Goal: Task Accomplishment & Management: Manage account settings

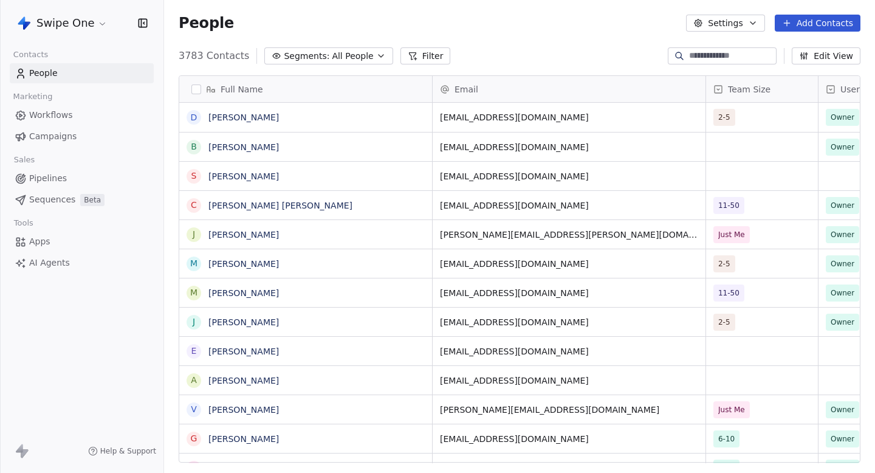
scroll to position [416, 711]
click at [63, 116] on span "Workflows" at bounding box center [51, 115] width 44 height 13
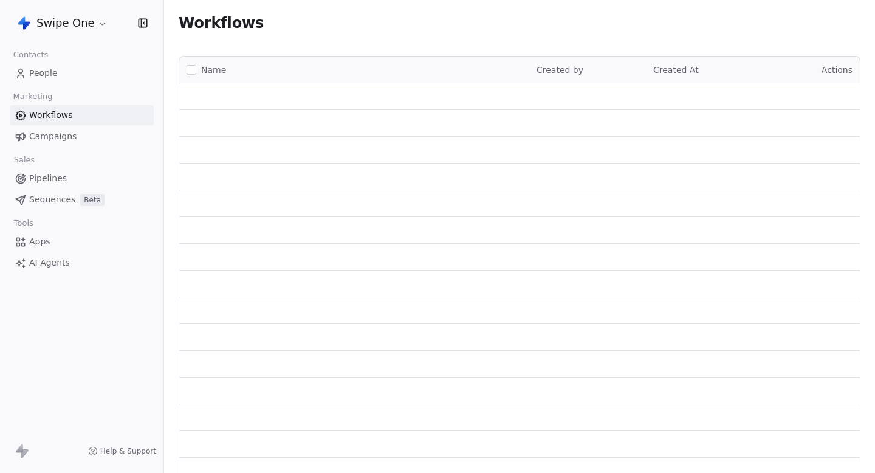
click at [88, 11] on div "Swipe One" at bounding box center [82, 23] width 164 height 46
click at [72, 30] on html "Swipe One Contacts People Marketing Workflows Campaigns Sales Pipelines Sequenc…" at bounding box center [437, 236] width 875 height 473
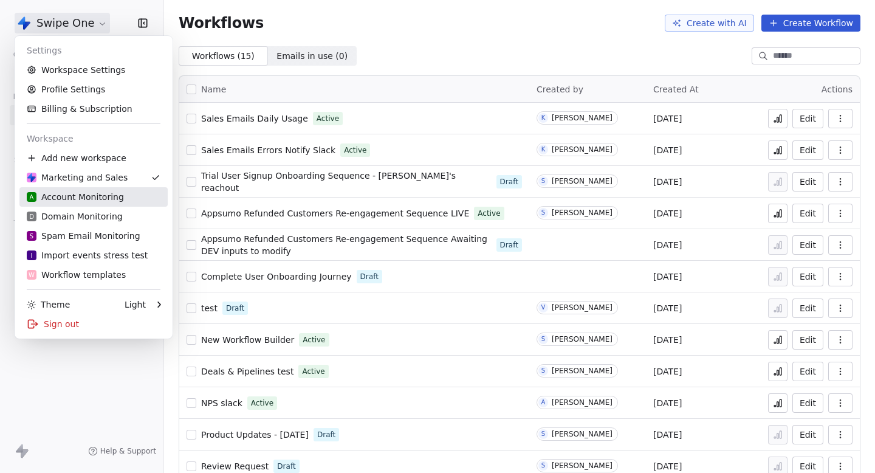
click at [88, 196] on div "A Account Monitoring" at bounding box center [75, 197] width 97 height 12
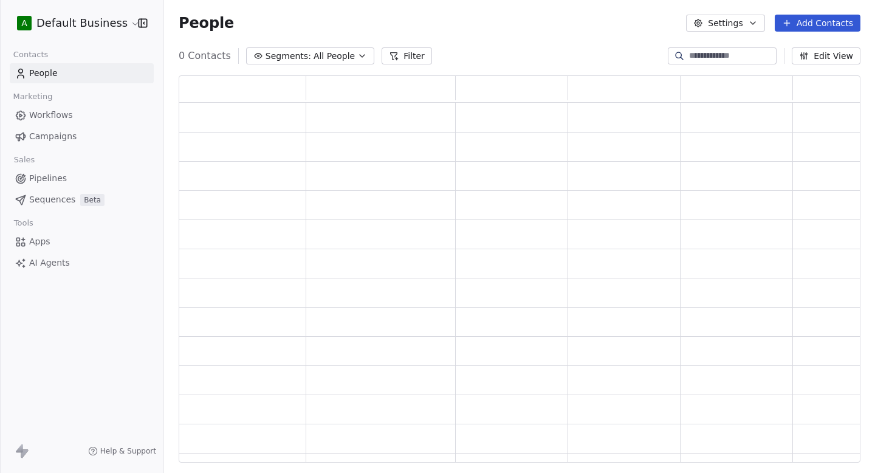
scroll to position [387, 682]
click at [727, 56] on input at bounding box center [731, 56] width 85 height 12
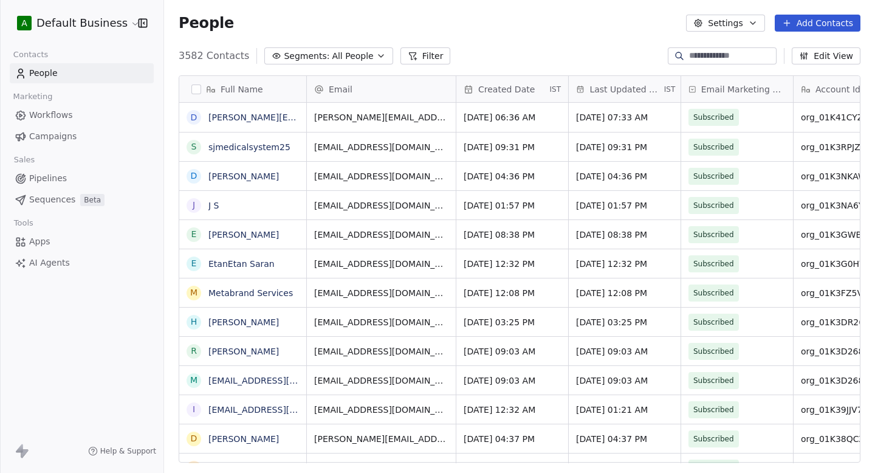
type input "*"
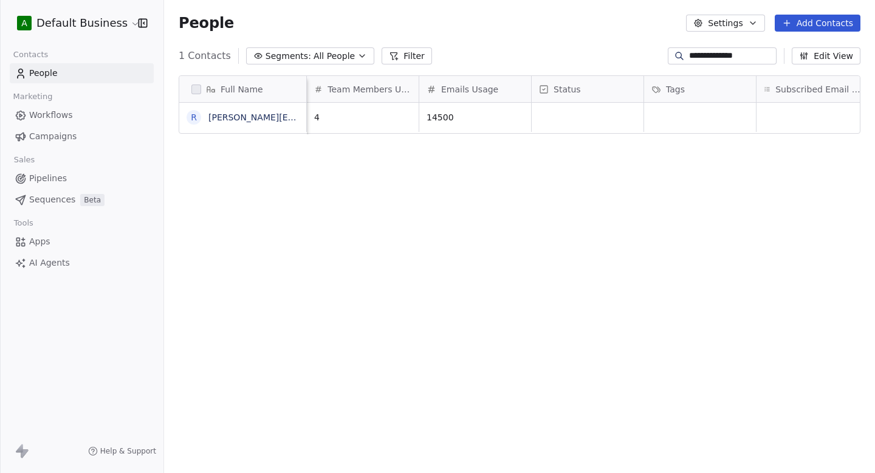
scroll to position [0, 1500]
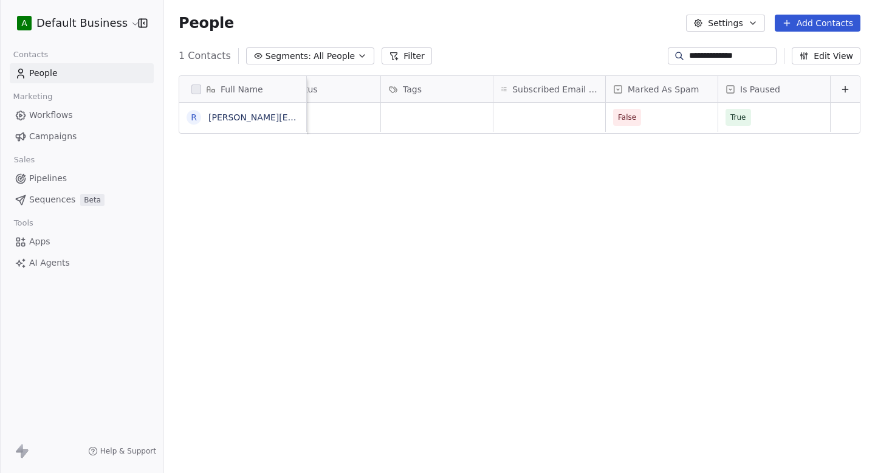
type input "**********"
click at [674, 123] on span "False" at bounding box center [651, 117] width 74 height 17
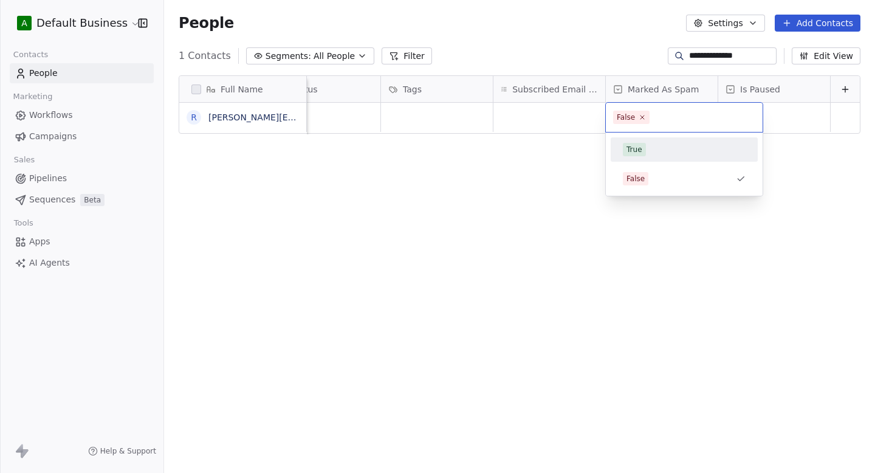
click at [660, 153] on div "True" at bounding box center [684, 149] width 123 height 13
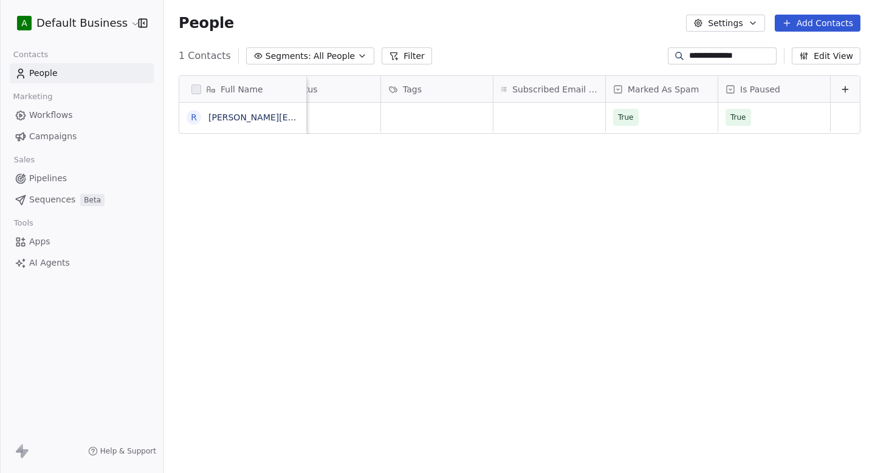
click at [534, 158] on div "Full Name r [PERSON_NAME][EMAIL_ADDRESS][DOMAIN_NAME]'s Organization Domains Us…" at bounding box center [519, 274] width 711 height 416
click at [830, 60] on button "Edit View" at bounding box center [826, 55] width 69 height 17
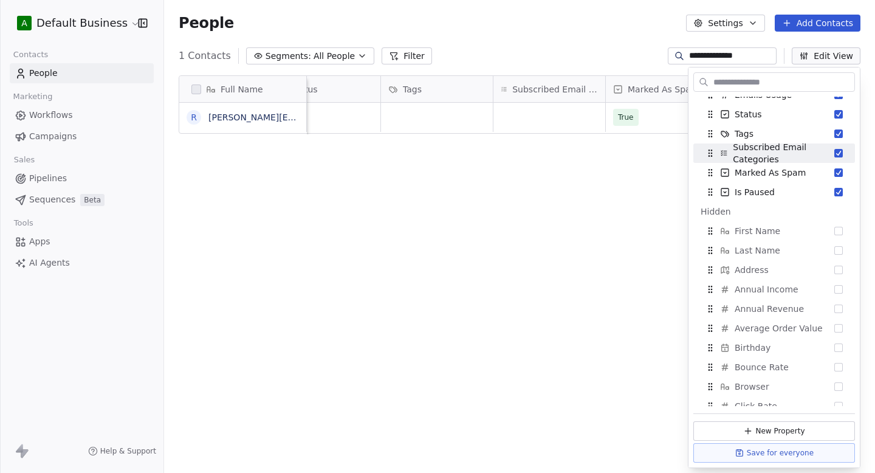
scroll to position [234, 0]
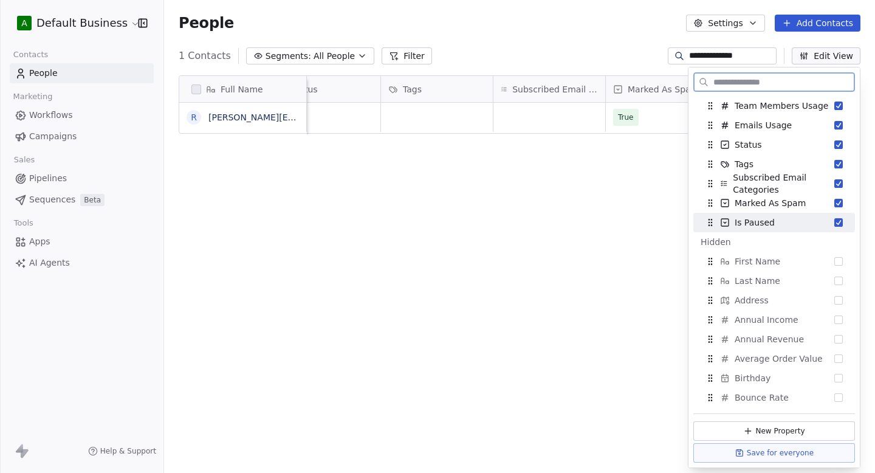
click at [840, 222] on button "Suggestions" at bounding box center [839, 222] width 9 height 9
click at [840, 222] on div "Hidden" at bounding box center [774, 222] width 147 height 12
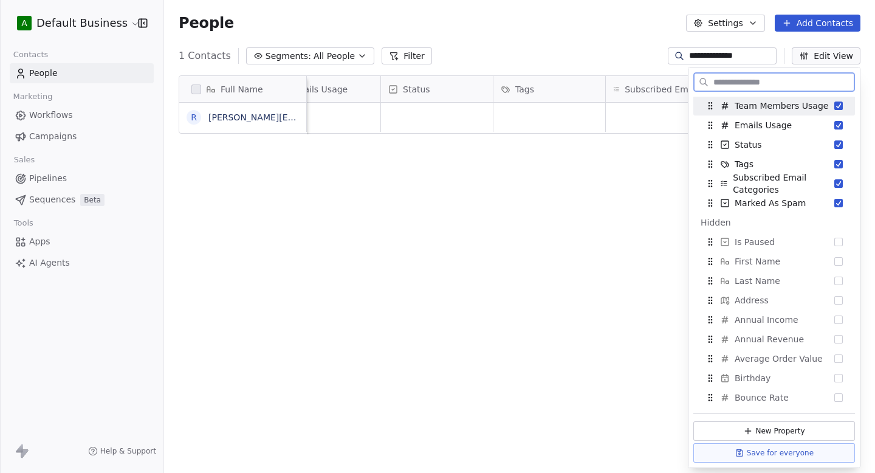
click at [774, 79] on input "text" at bounding box center [782, 83] width 143 height 18
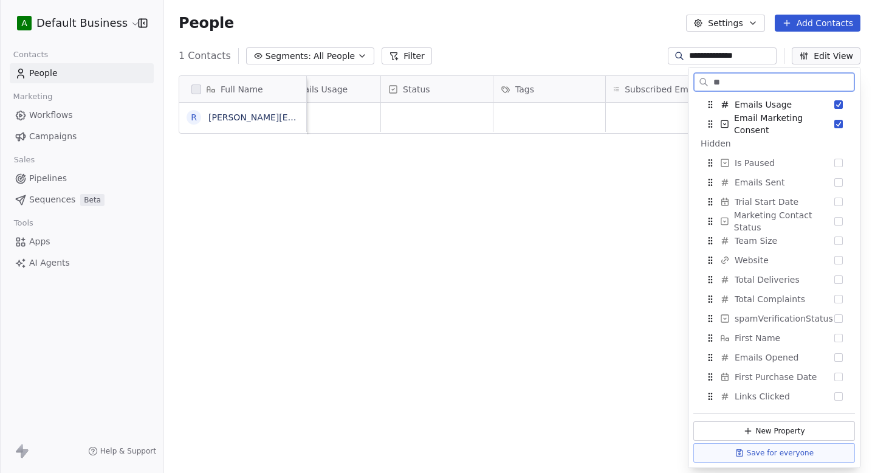
scroll to position [80, 0]
type input "**"
click at [778, 159] on div "Is Paused" at bounding box center [774, 162] width 152 height 19
click at [562, 185] on div "Full Name r [PERSON_NAME][EMAIL_ADDRESS][DOMAIN_NAME]'s Organization Contacts U…" at bounding box center [519, 274] width 711 height 416
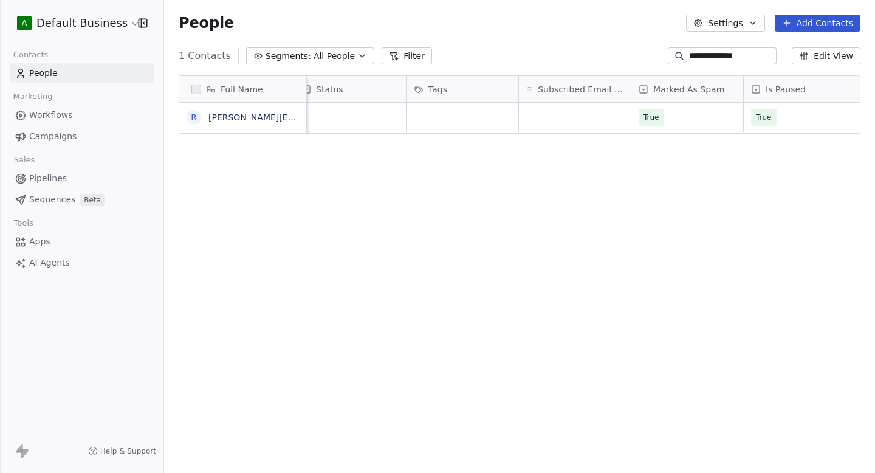
scroll to position [0, 1500]
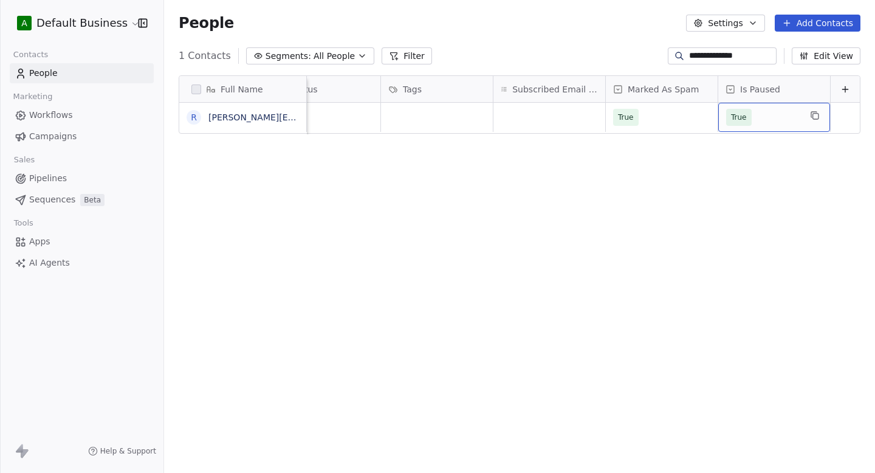
click at [766, 122] on span "True" at bounding box center [763, 117] width 74 height 17
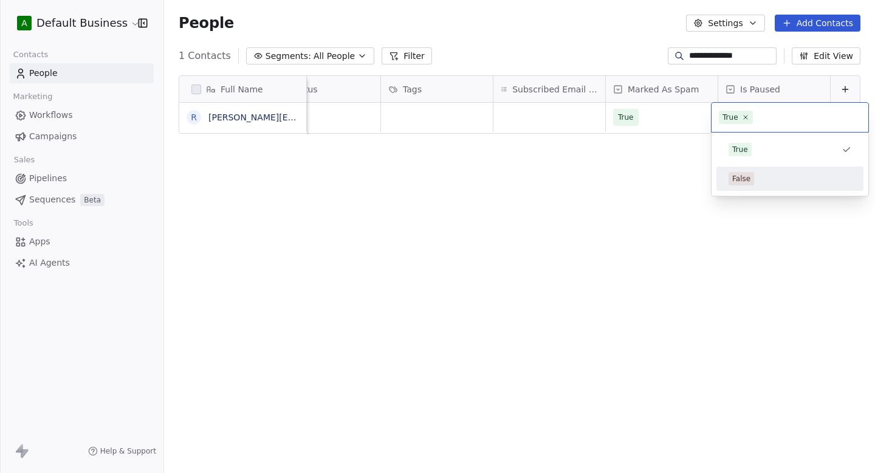
click at [749, 167] on div "False" at bounding box center [790, 179] width 147 height 24
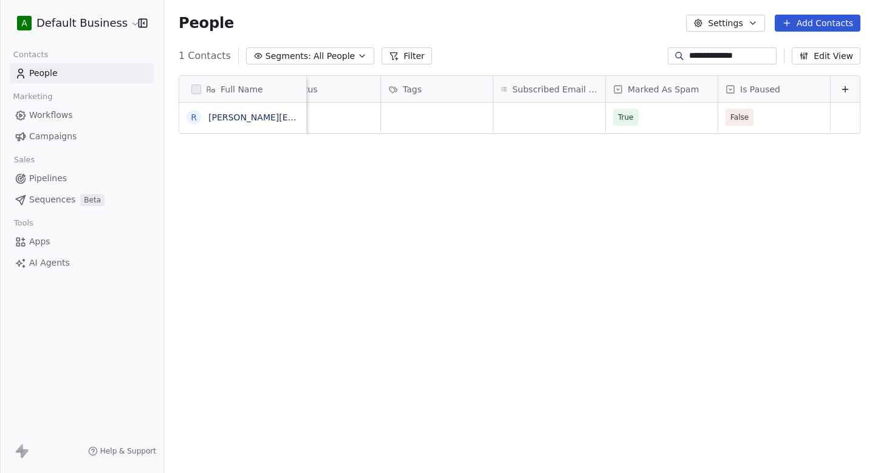
click at [671, 176] on div "Full Name r [PERSON_NAME][EMAIL_ADDRESS][DOMAIN_NAME]'s Organization Domains Us…" at bounding box center [519, 274] width 711 height 416
click at [793, 117] on span "False" at bounding box center [763, 117] width 74 height 17
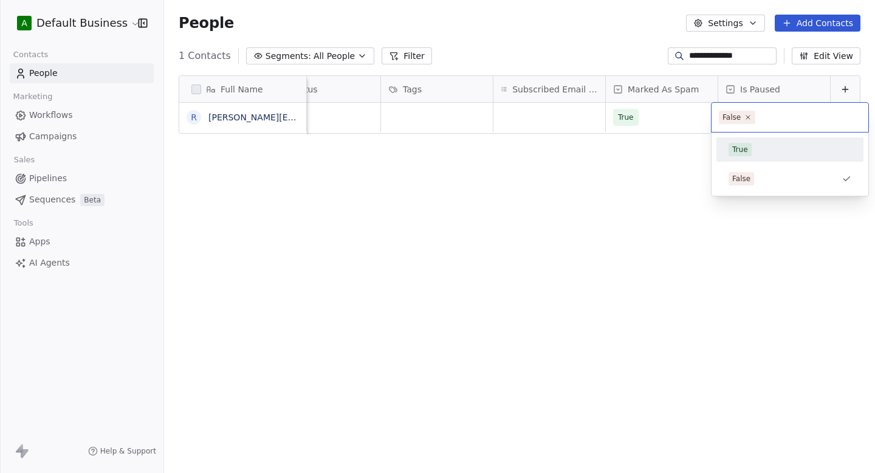
click at [763, 147] on div "True" at bounding box center [790, 149] width 123 height 13
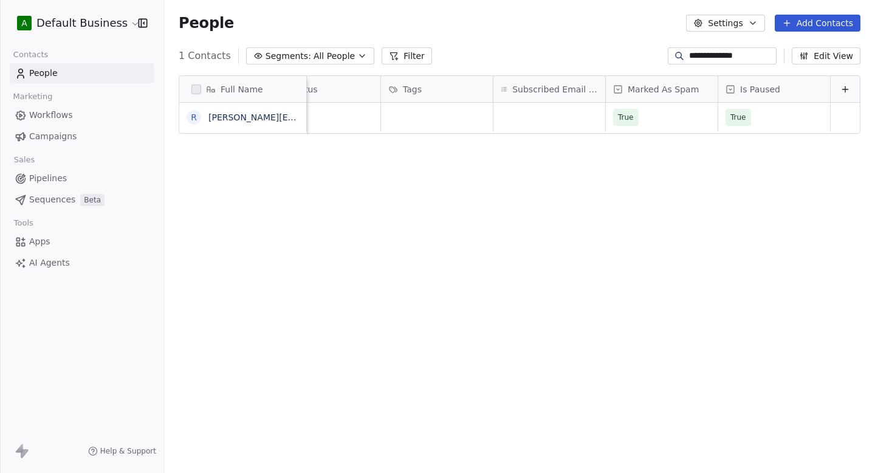
click at [669, 147] on div "Full Name r [PERSON_NAME][EMAIL_ADDRESS][DOMAIN_NAME]'s Organization Domains Us…" at bounding box center [519, 274] width 711 height 416
